Goal: Task Accomplishment & Management: Use online tool/utility

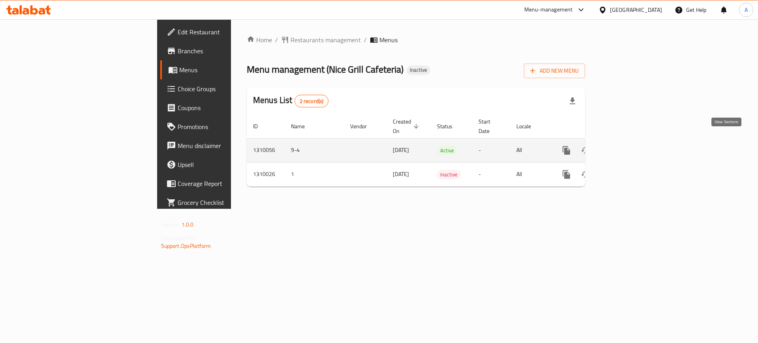
click at [628, 146] on icon "enhanced table" at bounding box center [622, 150] width 9 height 9
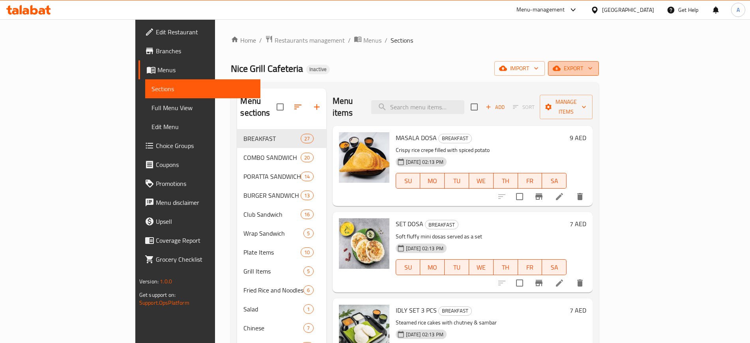
click at [594, 68] on icon "button" at bounding box center [590, 68] width 8 height 8
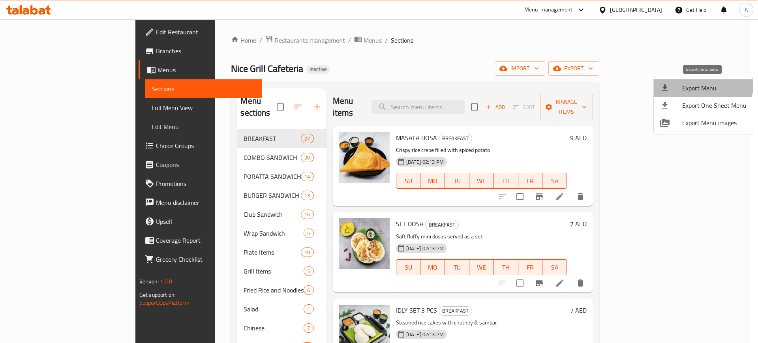
click at [693, 80] on li "Export Menu" at bounding box center [703, 87] width 99 height 17
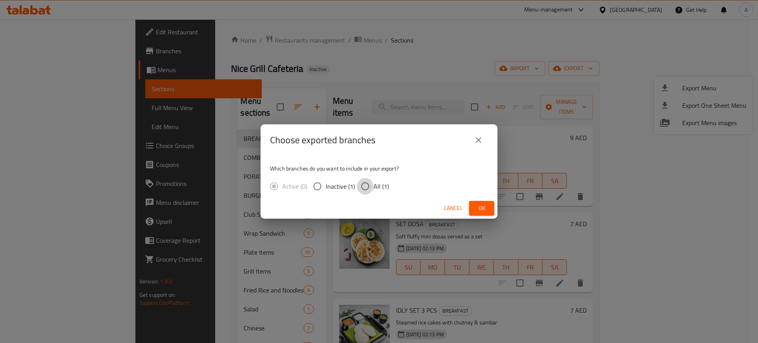
click at [367, 184] on input "All (1)" at bounding box center [365, 186] width 17 height 17
radio input "true"
click at [482, 205] on span "Ok" at bounding box center [481, 208] width 13 height 10
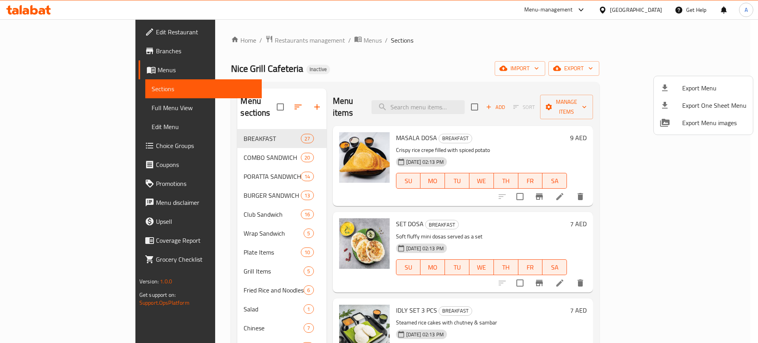
click at [38, 109] on div at bounding box center [379, 171] width 758 height 343
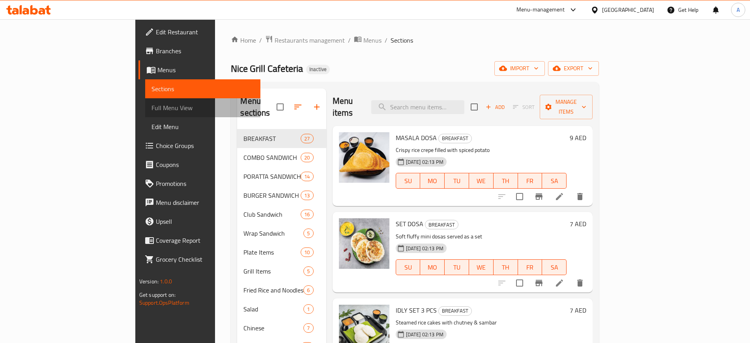
click at [152, 109] on span "Full Menu View" at bounding box center [203, 107] width 103 height 9
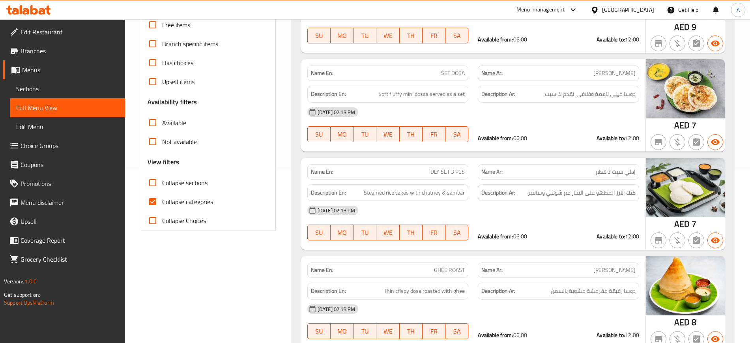
scroll to position [176, 0]
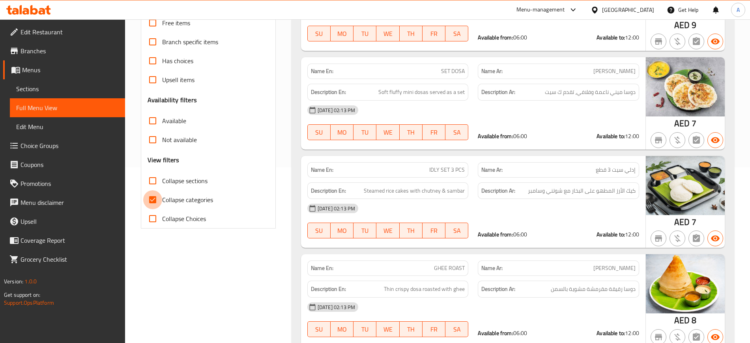
click at [154, 198] on input "Collapse categories" at bounding box center [152, 199] width 19 height 19
checkbox input "false"
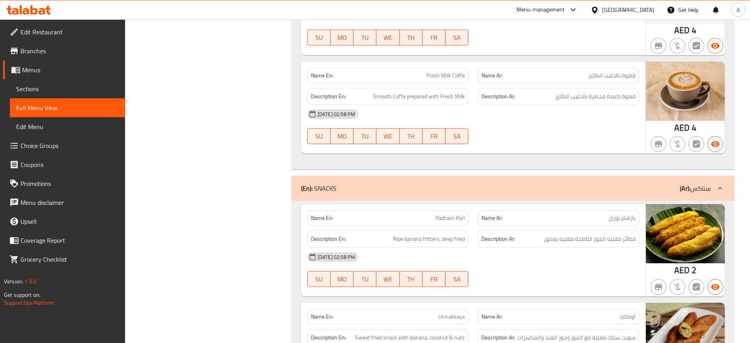
scroll to position [21184, 0]
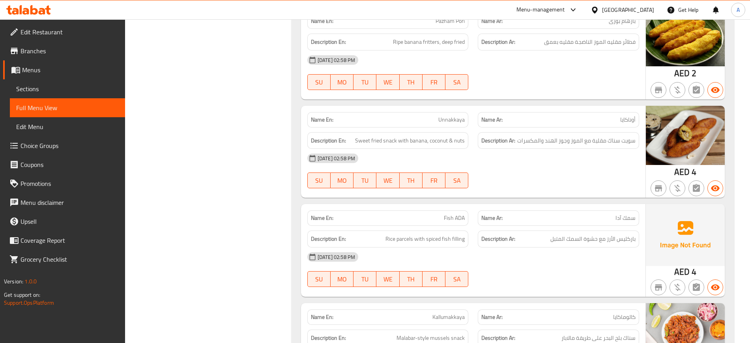
click at [390, 230] on div "Description En: Rice parcels with spiced fish filling" at bounding box center [387, 238] width 161 height 17
click at [389, 234] on span "Rice parcels with spiced fish filling" at bounding box center [425, 239] width 79 height 10
copy span "Rice parcels with spiced fish filling"
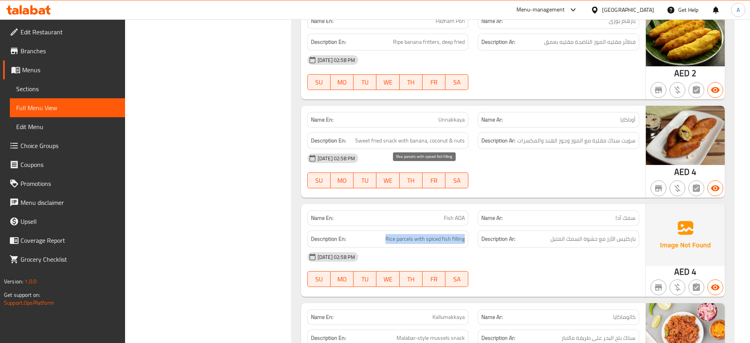
click at [389, 234] on span "Rice parcels with spiced fish filling" at bounding box center [425, 239] width 79 height 10
click at [403, 234] on span "Rice parcels with spiced fish filling" at bounding box center [425, 239] width 79 height 10
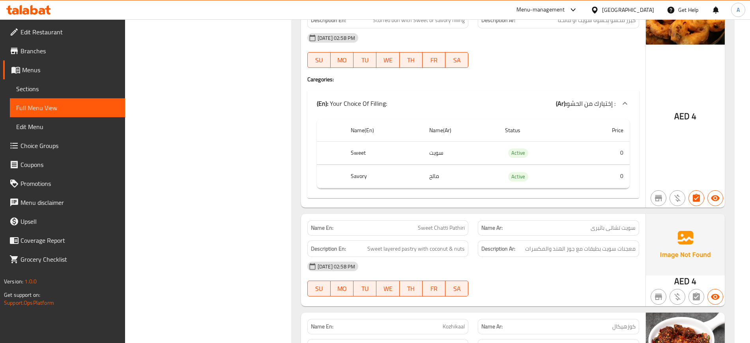
scroll to position [23408, 0]
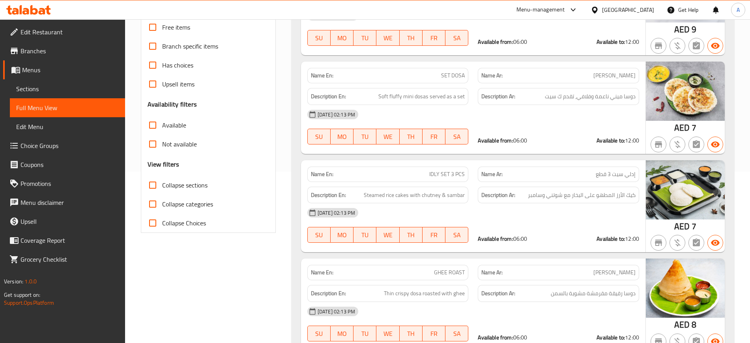
scroll to position [179, 0]
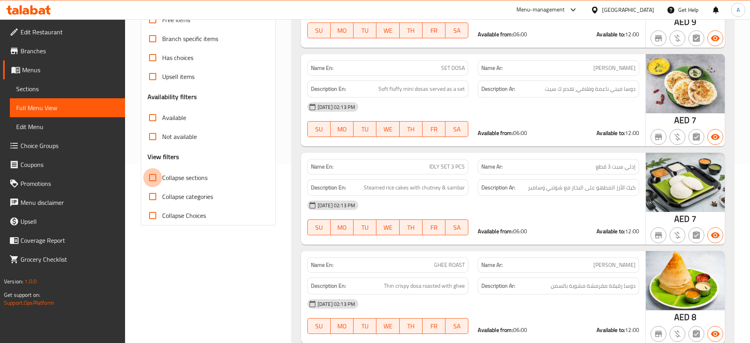
click at [154, 176] on input "Collapse sections" at bounding box center [152, 177] width 19 height 19
checkbox input "true"
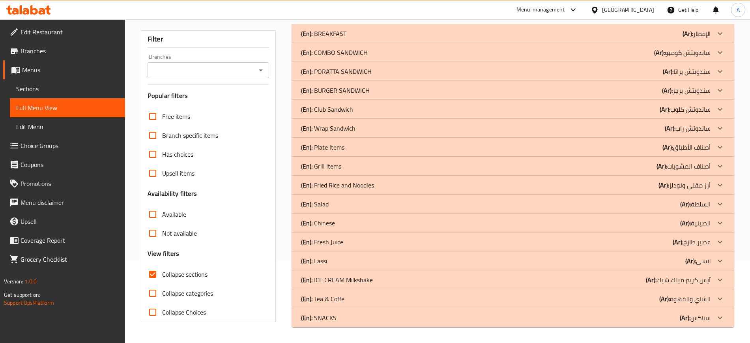
scroll to position [82, 0]
click at [321, 320] on p "(En): SNACKS" at bounding box center [319, 317] width 36 height 9
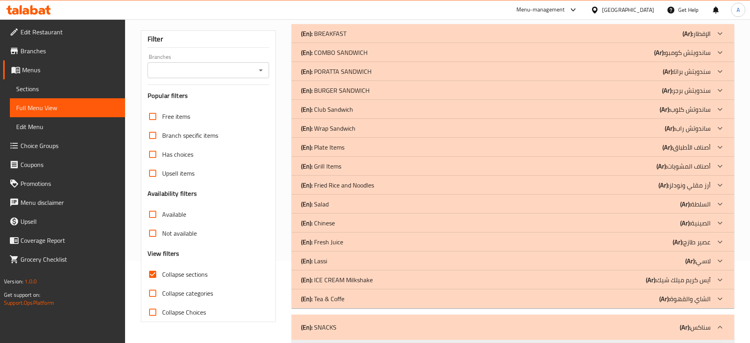
click at [340, 297] on p "(En): Tea & Coffe" at bounding box center [322, 298] width 43 height 9
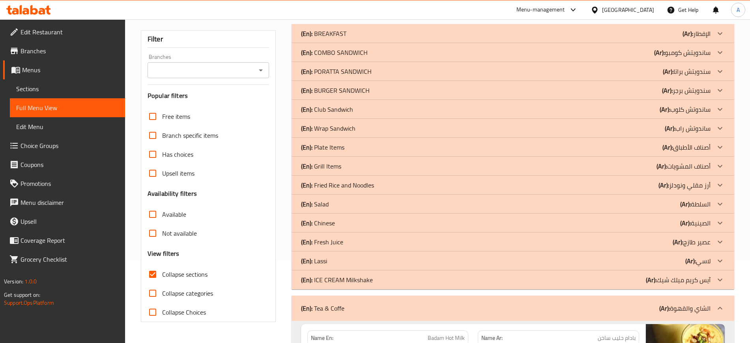
click at [316, 283] on p "(En): ICE CREAM Milkshake" at bounding box center [337, 279] width 72 height 9
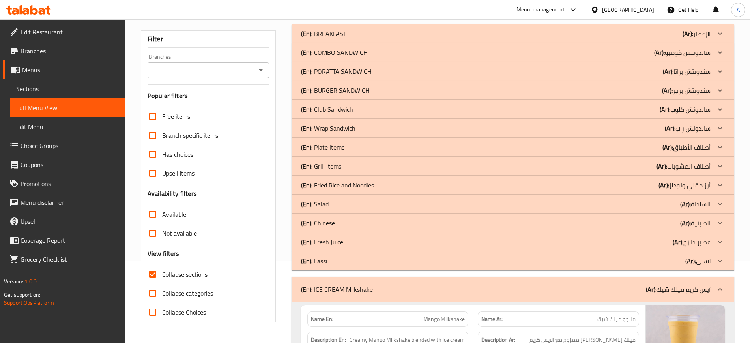
click at [331, 257] on div "(En): Lassi (Ar): لاسي" at bounding box center [506, 260] width 410 height 9
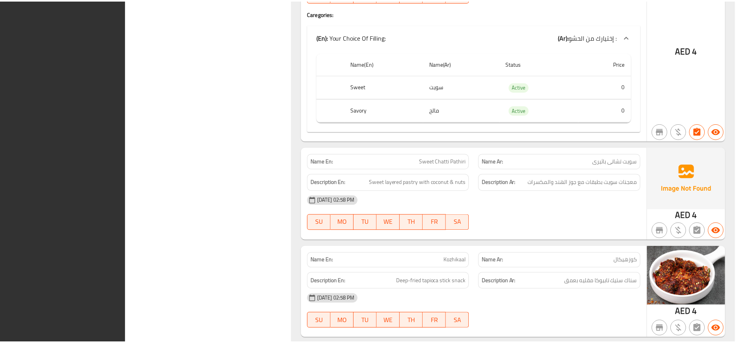
scroll to position [4950, 0]
